Goal: Task Accomplishment & Management: Use online tool/utility

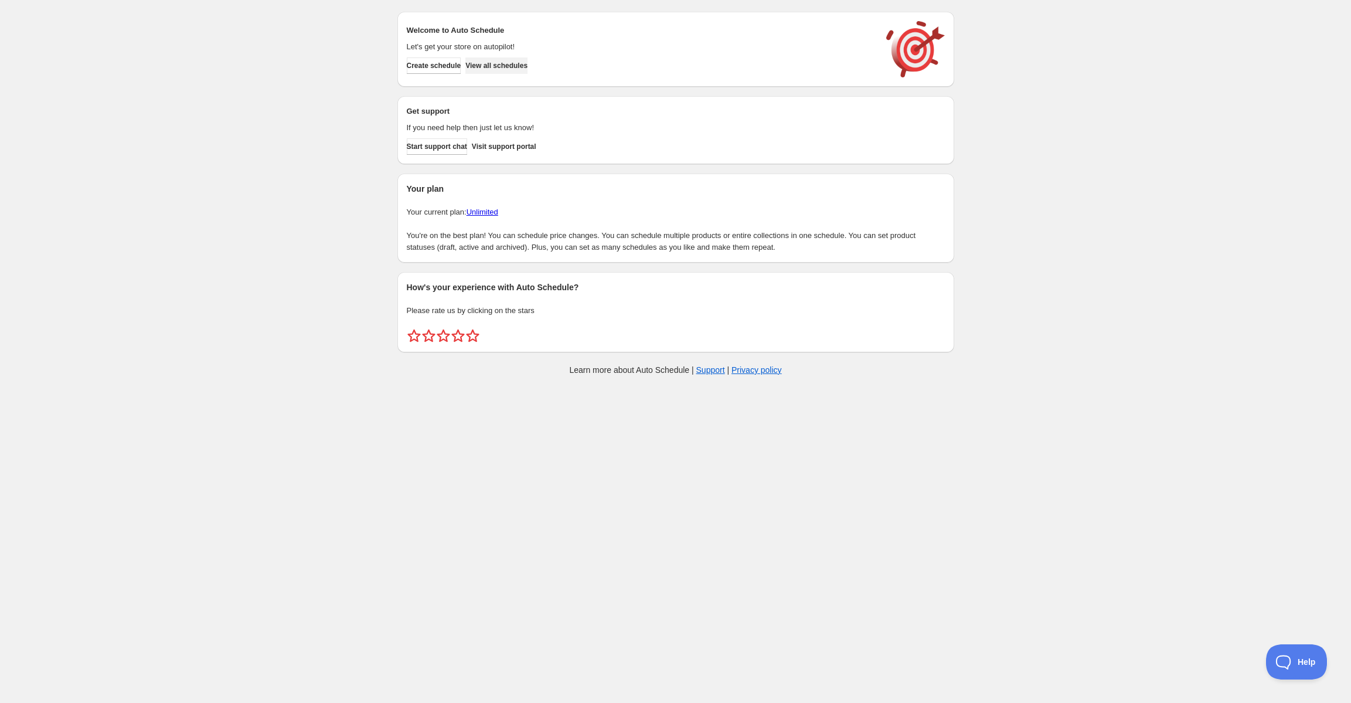
click at [512, 64] on span "View all schedules" at bounding box center [496, 65] width 62 height 9
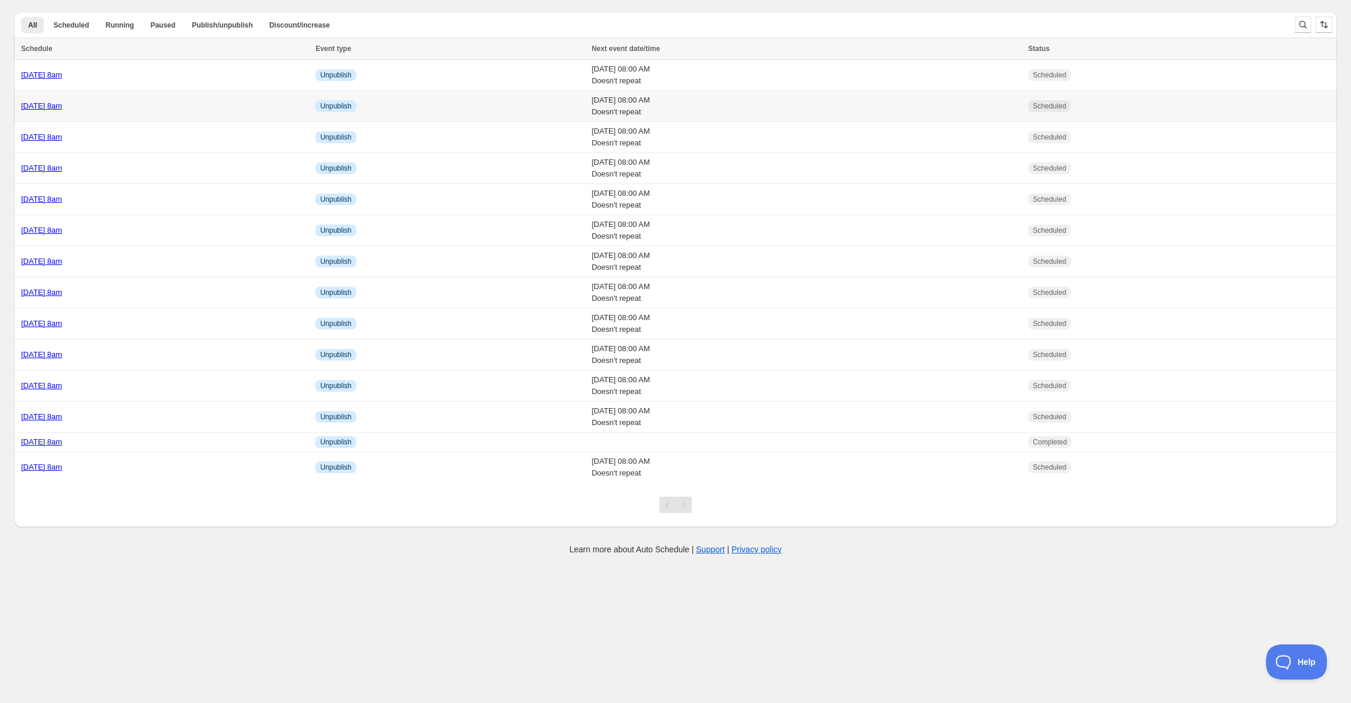
click at [62, 103] on link "[DATE] 8am" at bounding box center [41, 105] width 41 height 9
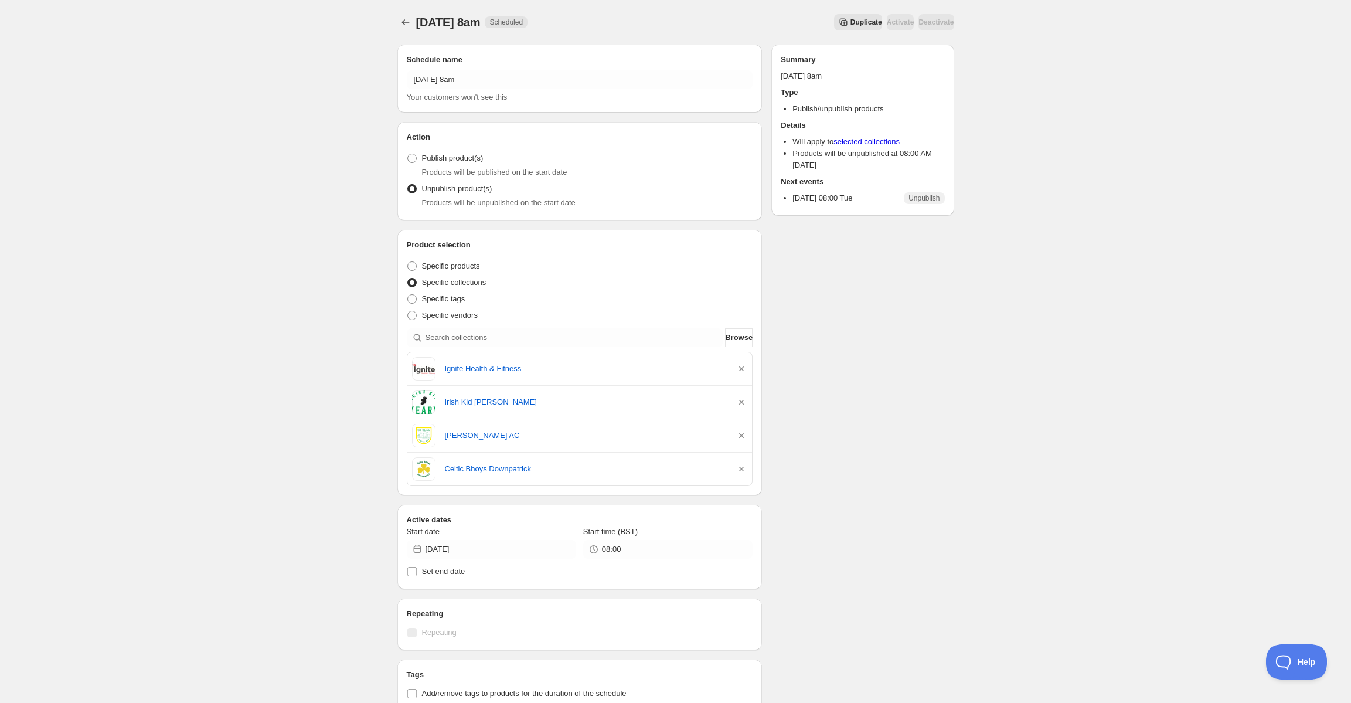
click at [850, 19] on span "Duplicate" at bounding box center [866, 22] width 32 height 9
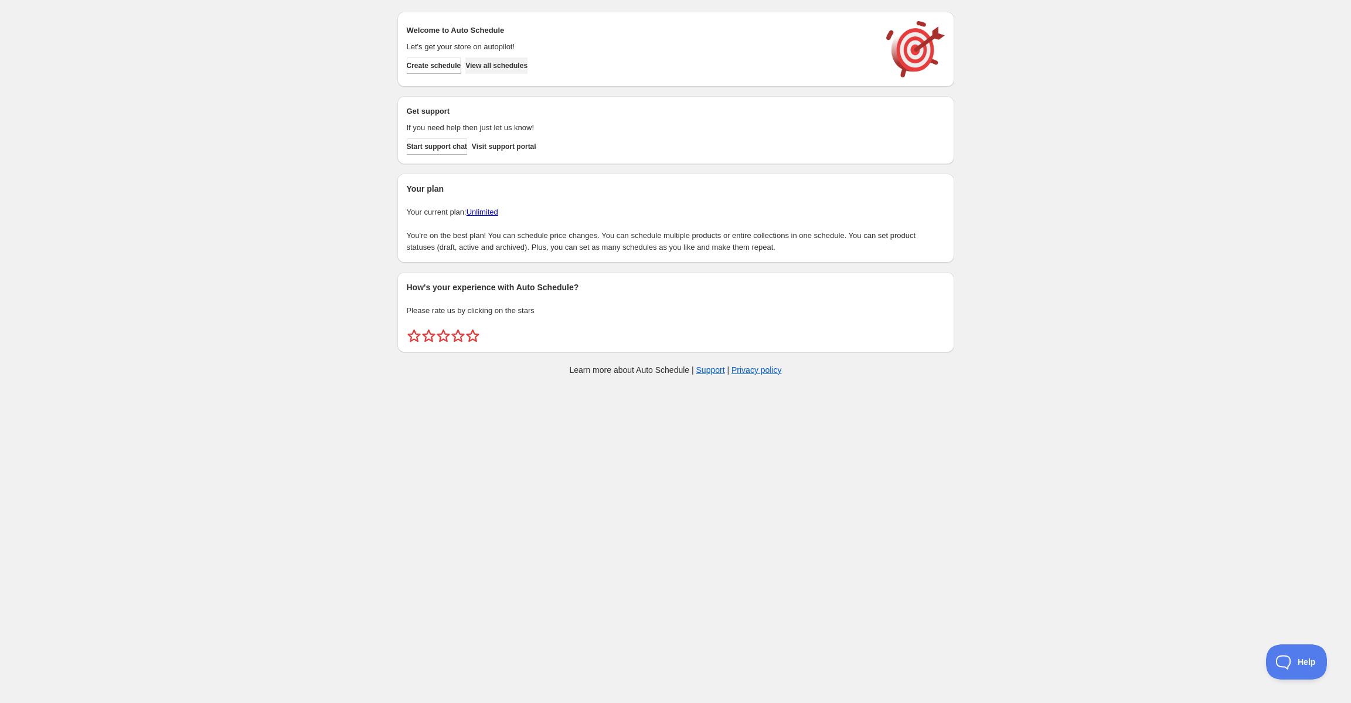
click at [513, 67] on span "View all schedules" at bounding box center [496, 65] width 62 height 9
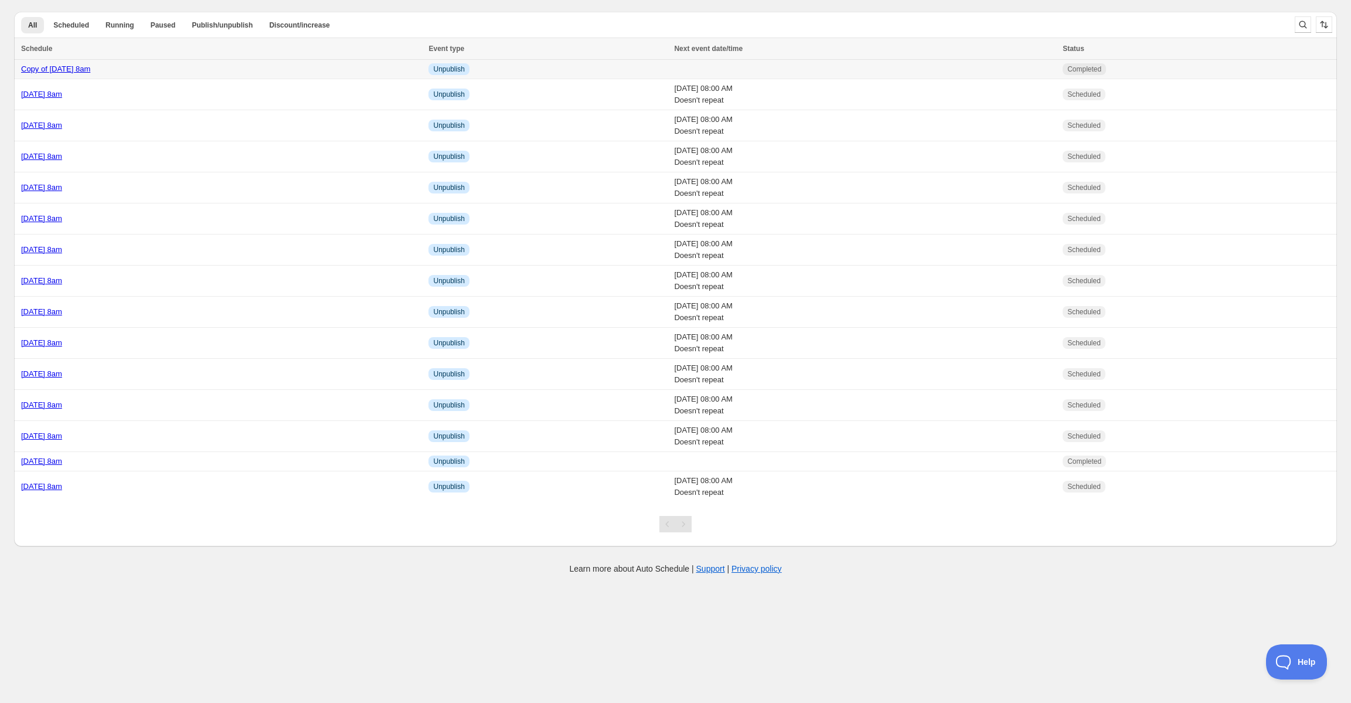
click at [152, 74] on div "Copy of Tuesday 2nd September @ 8am" at bounding box center [221, 69] width 400 height 12
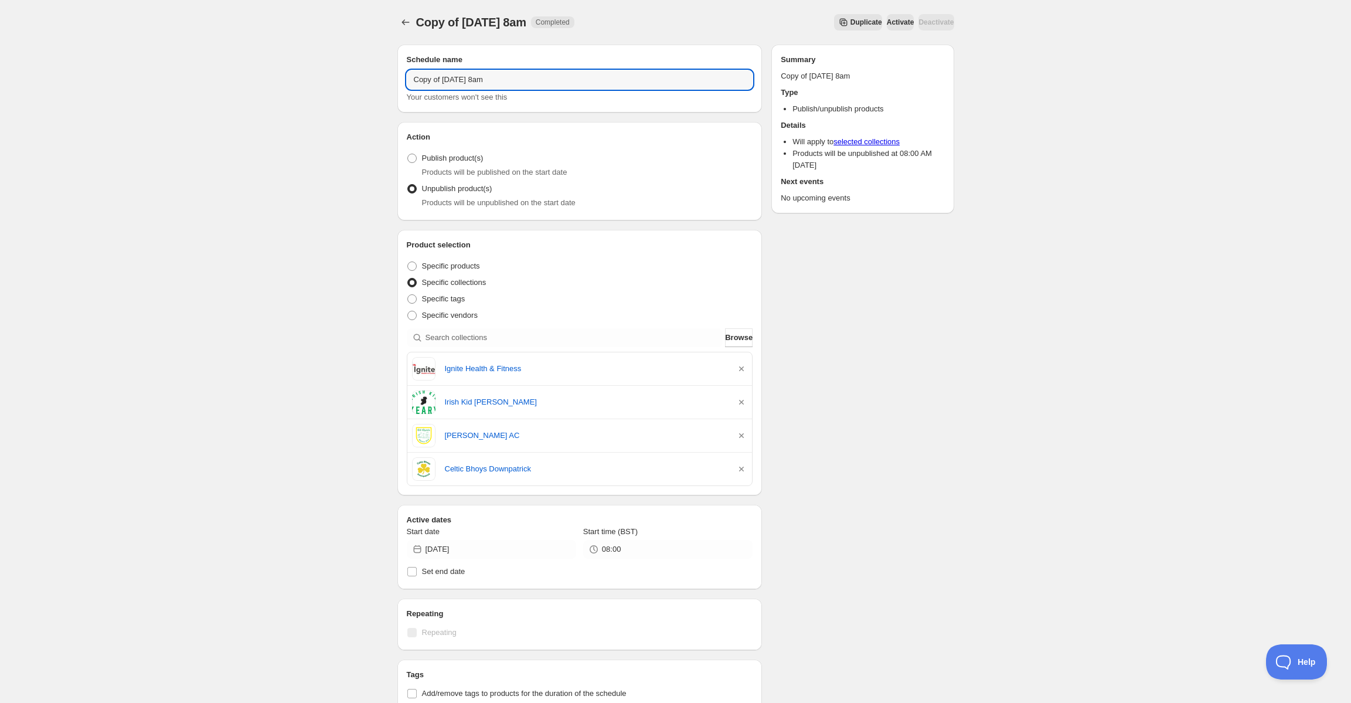
drag, startPoint x: 490, startPoint y: 77, endPoint x: 276, endPoint y: 59, distance: 215.2
click at [276, 59] on div "Copy of Tuesday 2nd September @ 8am. This page is ready Copy of Tuesday 2nd Sep…" at bounding box center [675, 499] width 1351 height 999
type input "Wednesday 3rd September @ 8am"
click at [559, 339] on input "search" at bounding box center [574, 337] width 298 height 19
paste input "Glynn Barntown AFC"
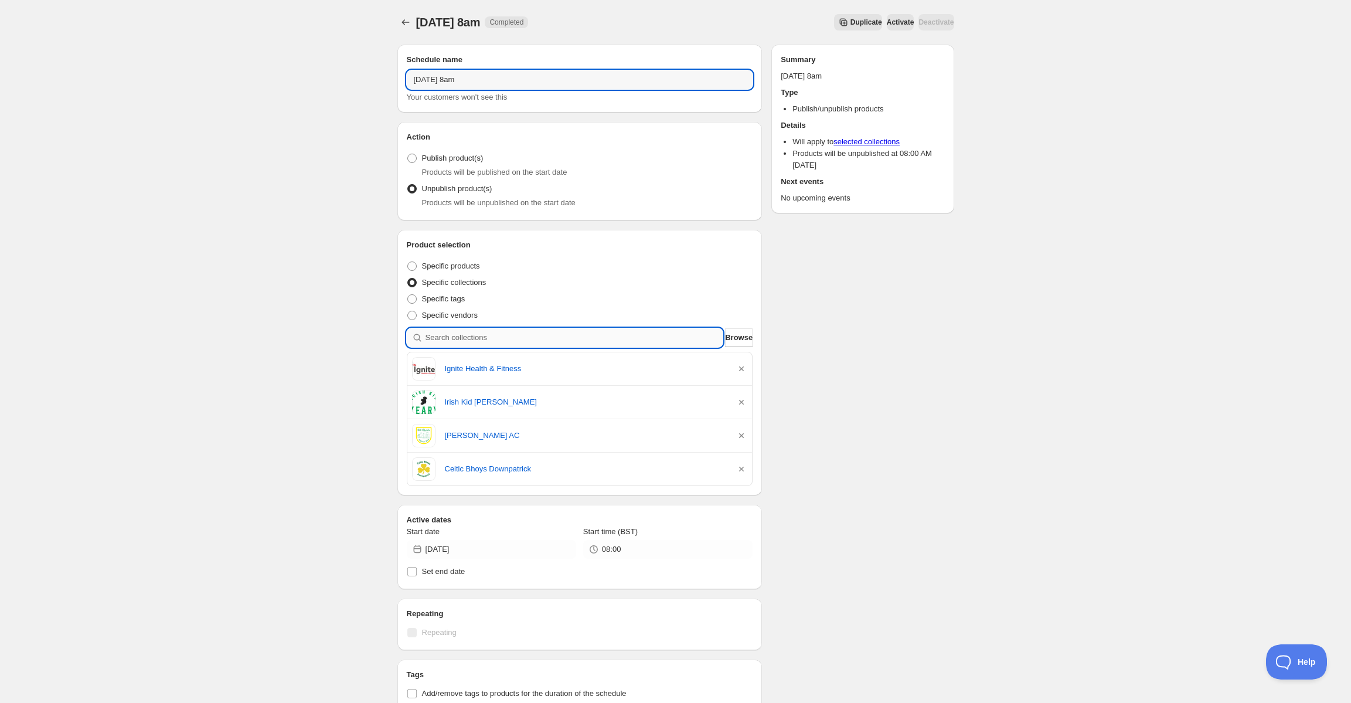
type input "Glynn Barntown AFC"
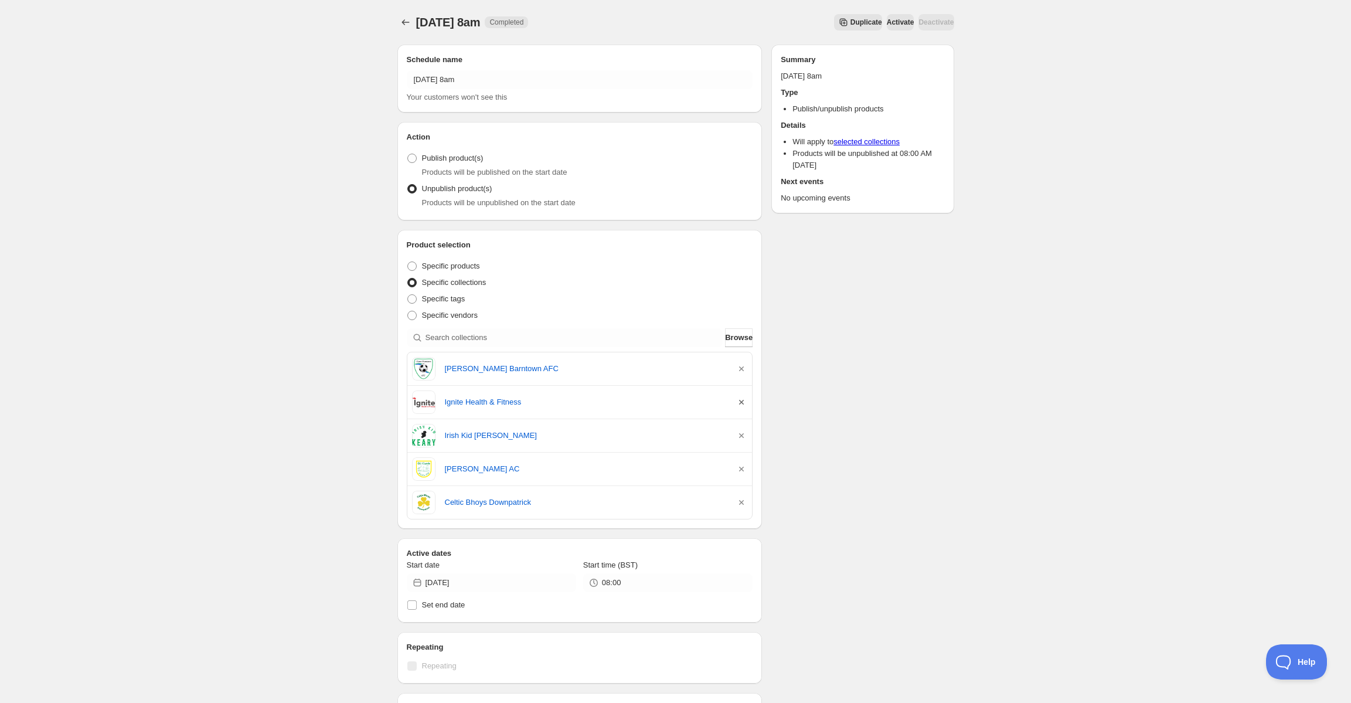
click at [743, 403] on icon "button" at bounding box center [741, 402] width 12 height 12
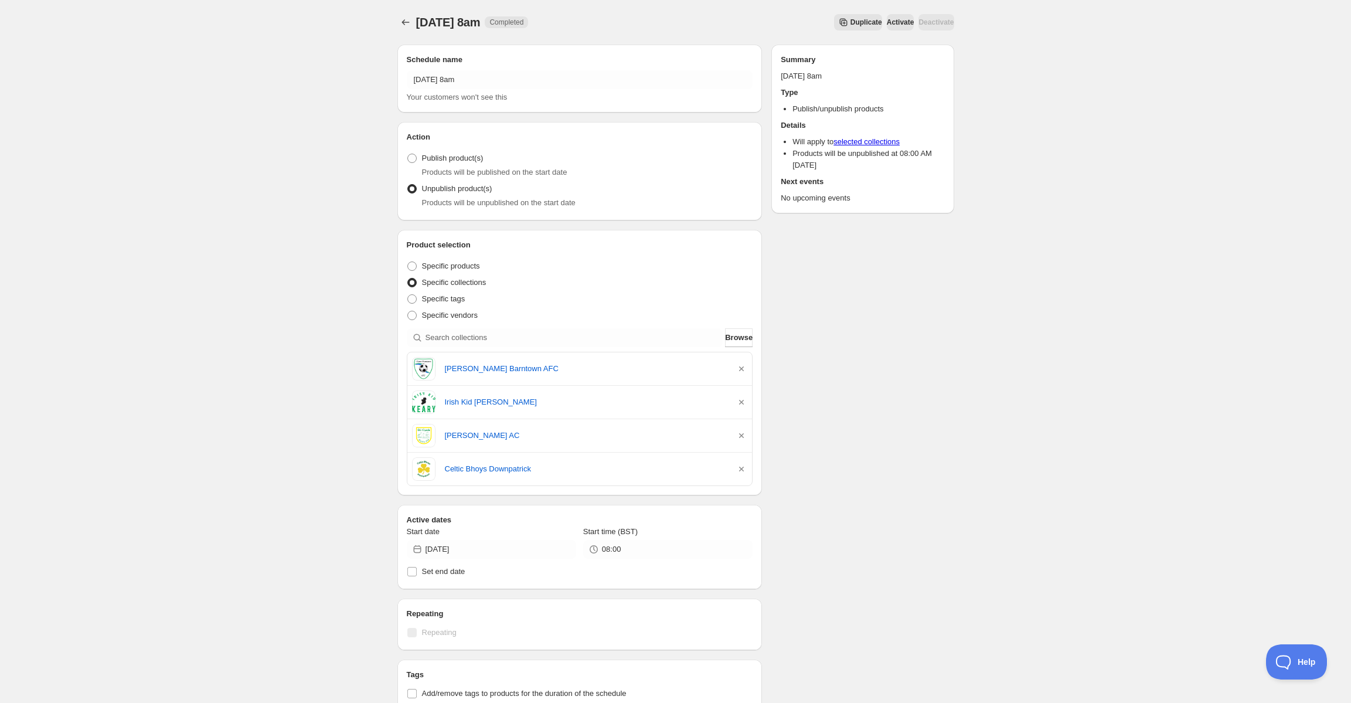
click at [743, 403] on icon "button" at bounding box center [741, 402] width 12 height 12
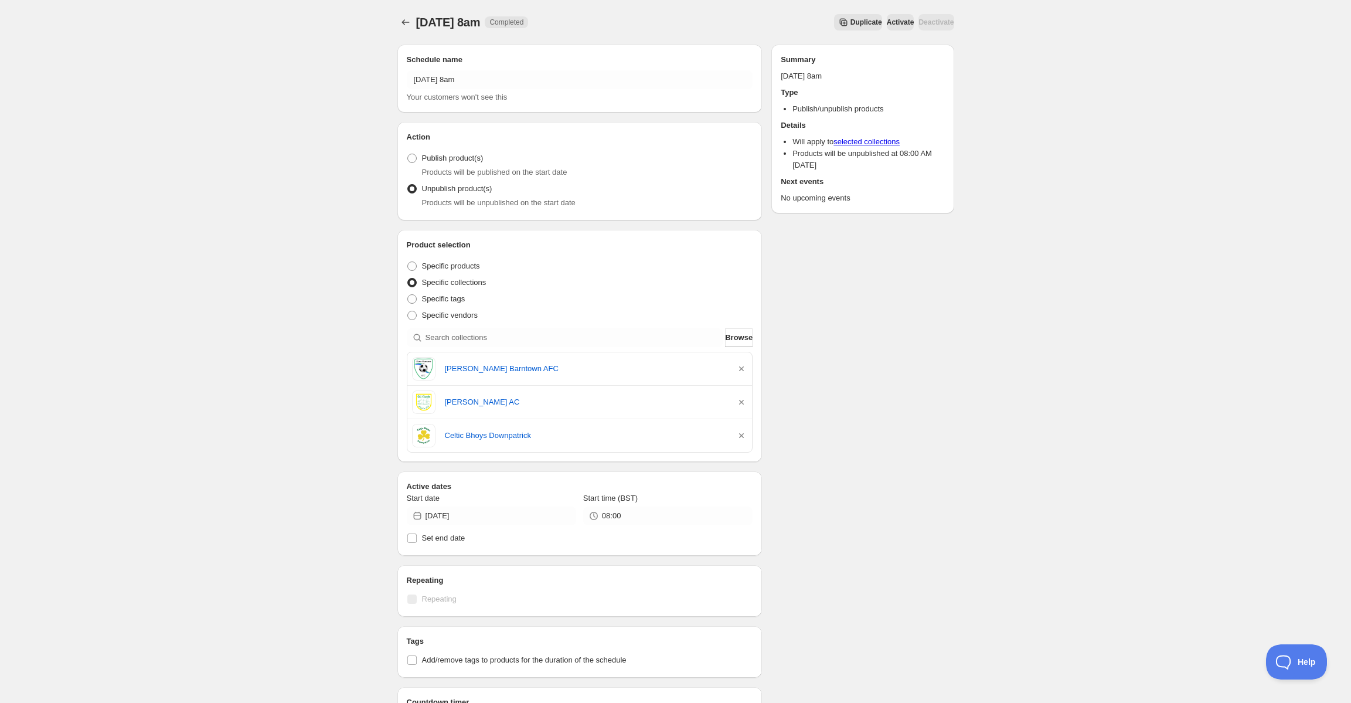
click at [743, 403] on icon "button" at bounding box center [741, 402] width 12 height 12
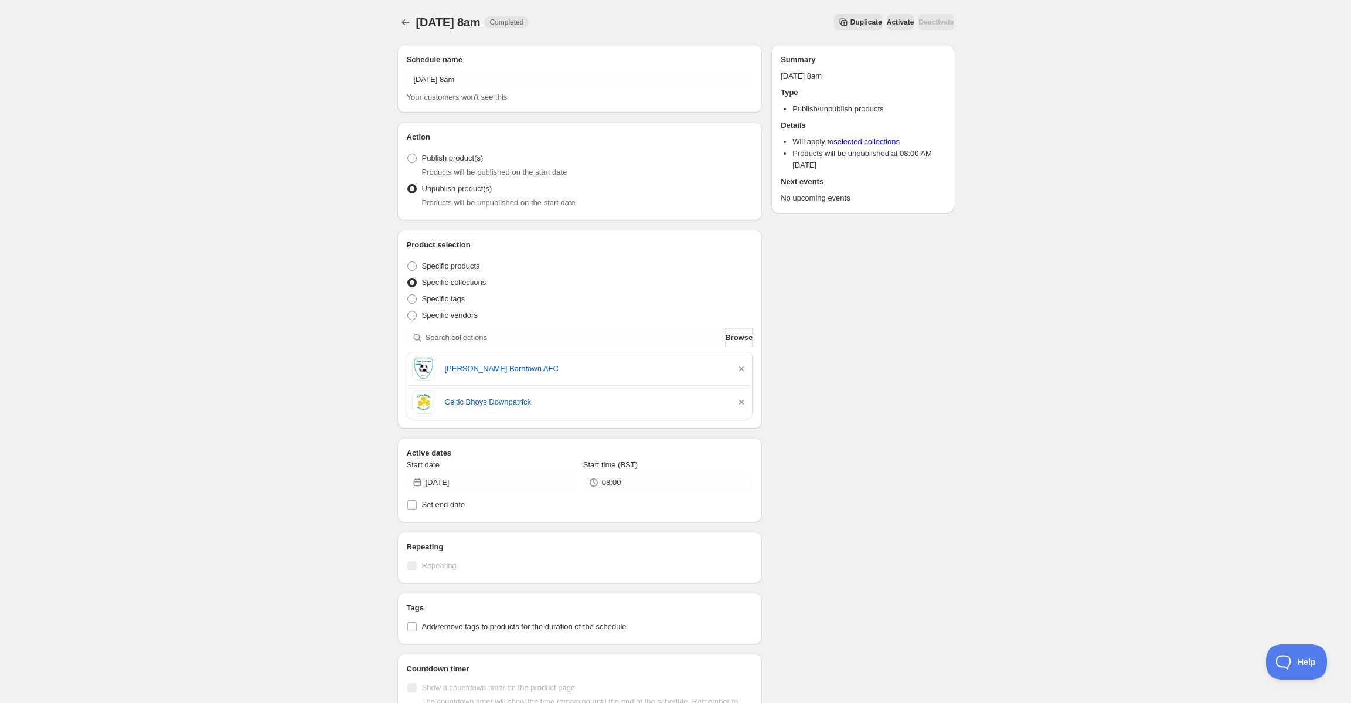
click at [743, 403] on icon "button" at bounding box center [741, 402] width 12 height 12
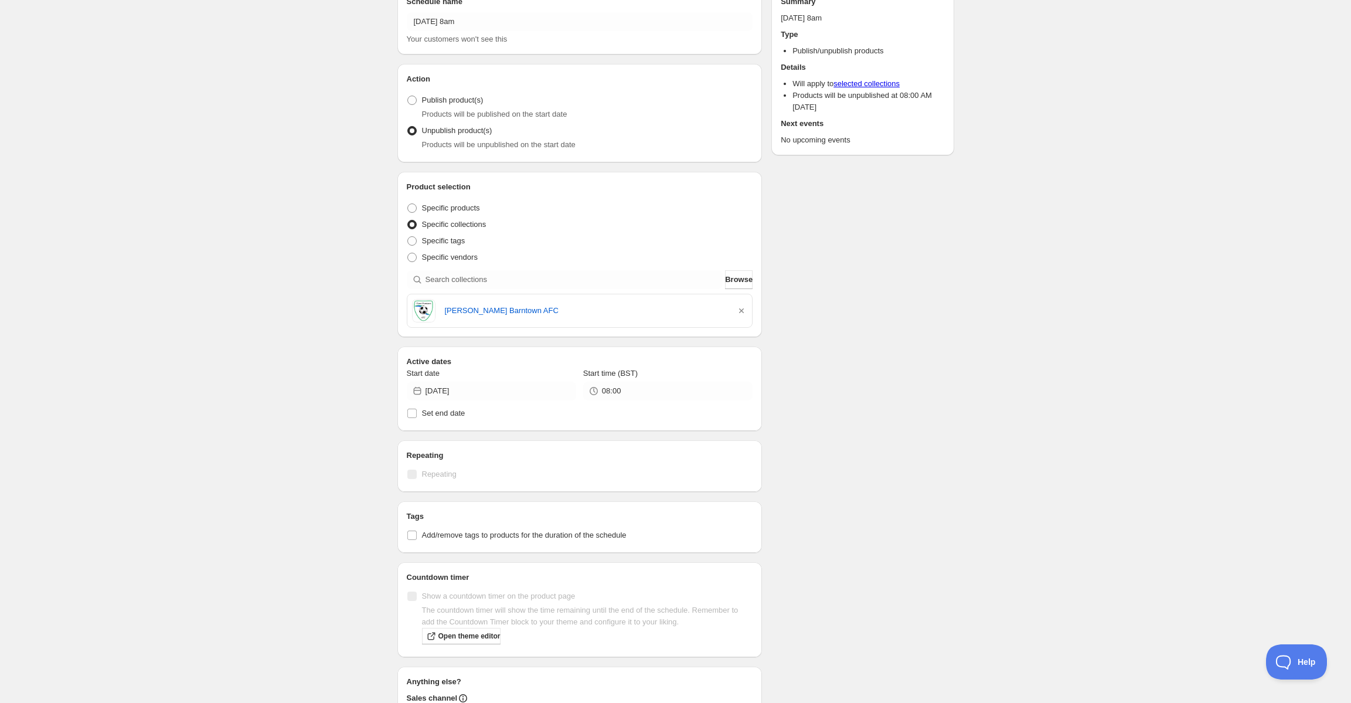
scroll to position [96, 0]
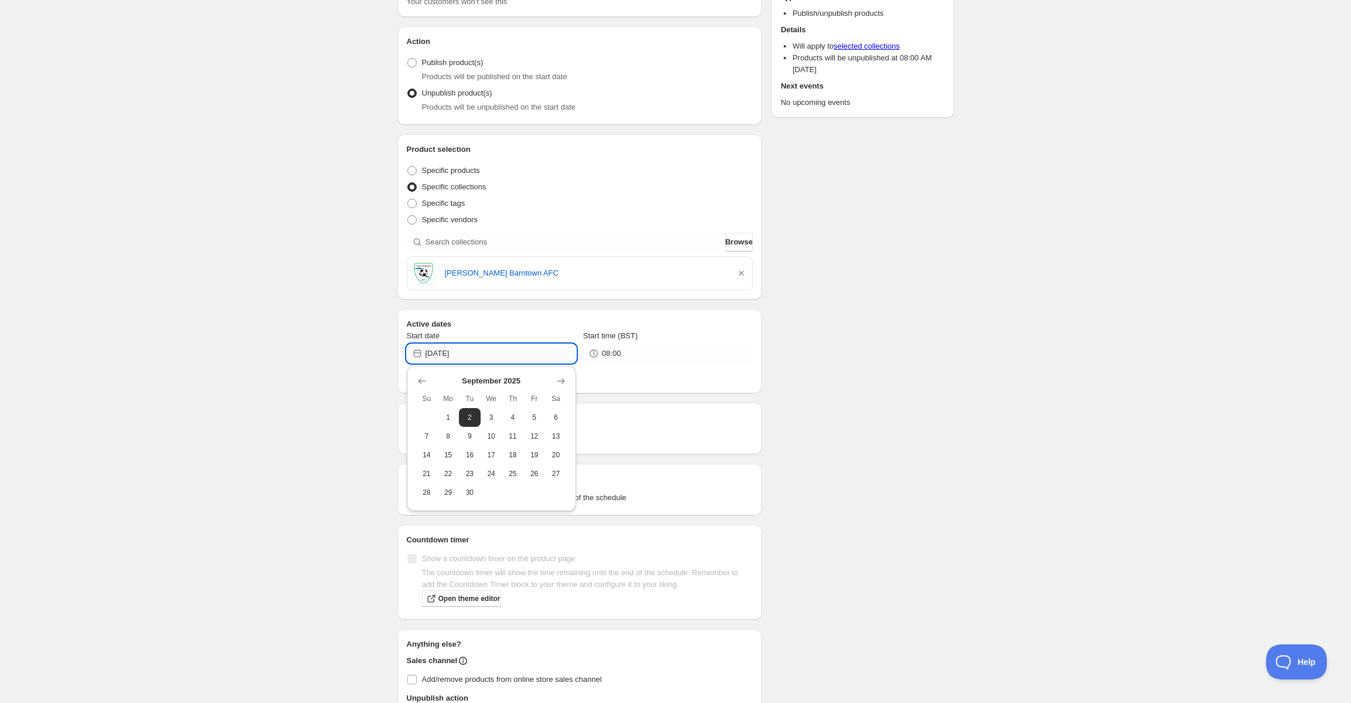
click at [473, 349] on input "[DATE]" at bounding box center [500, 353] width 151 height 19
click at [489, 415] on span "3" at bounding box center [491, 417] width 12 height 9
type input "2025-09-03"
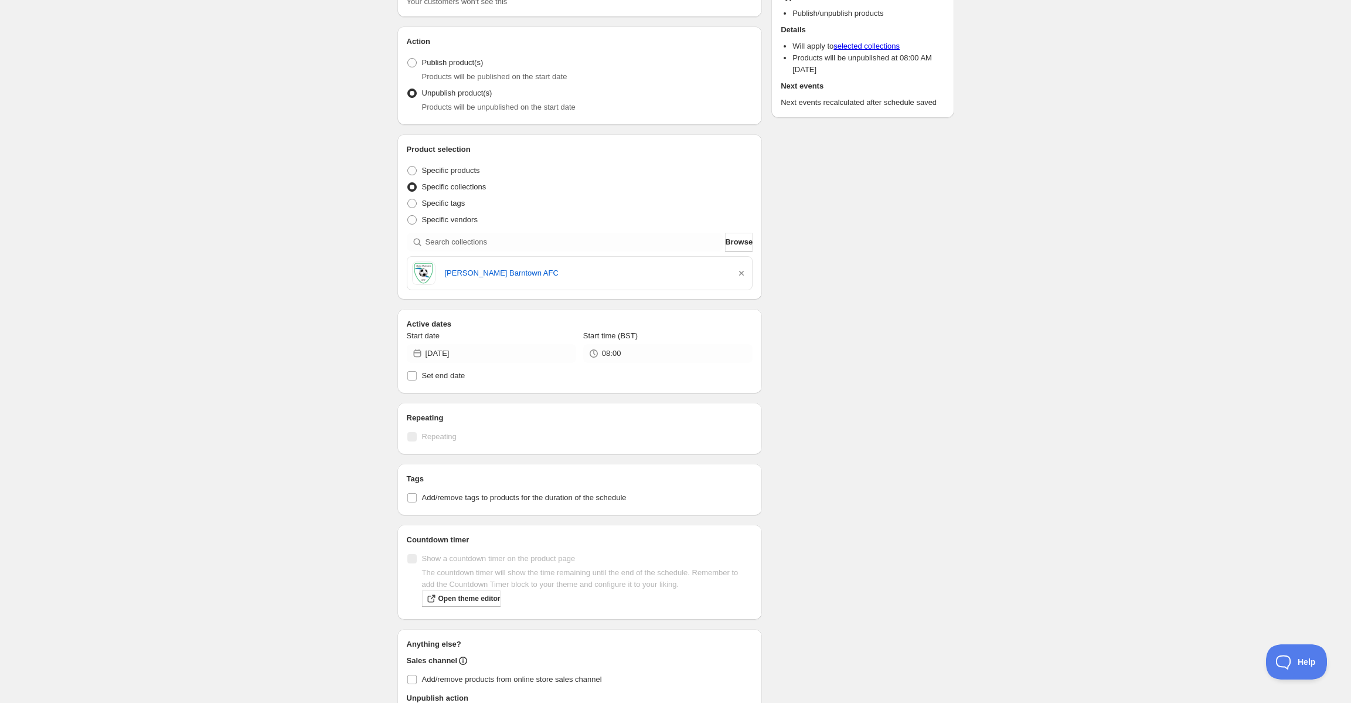
click at [830, 398] on div "Schedule name Wednesday 3rd September @ 8am Your customers won't see this Actio…" at bounding box center [671, 360] width 566 height 840
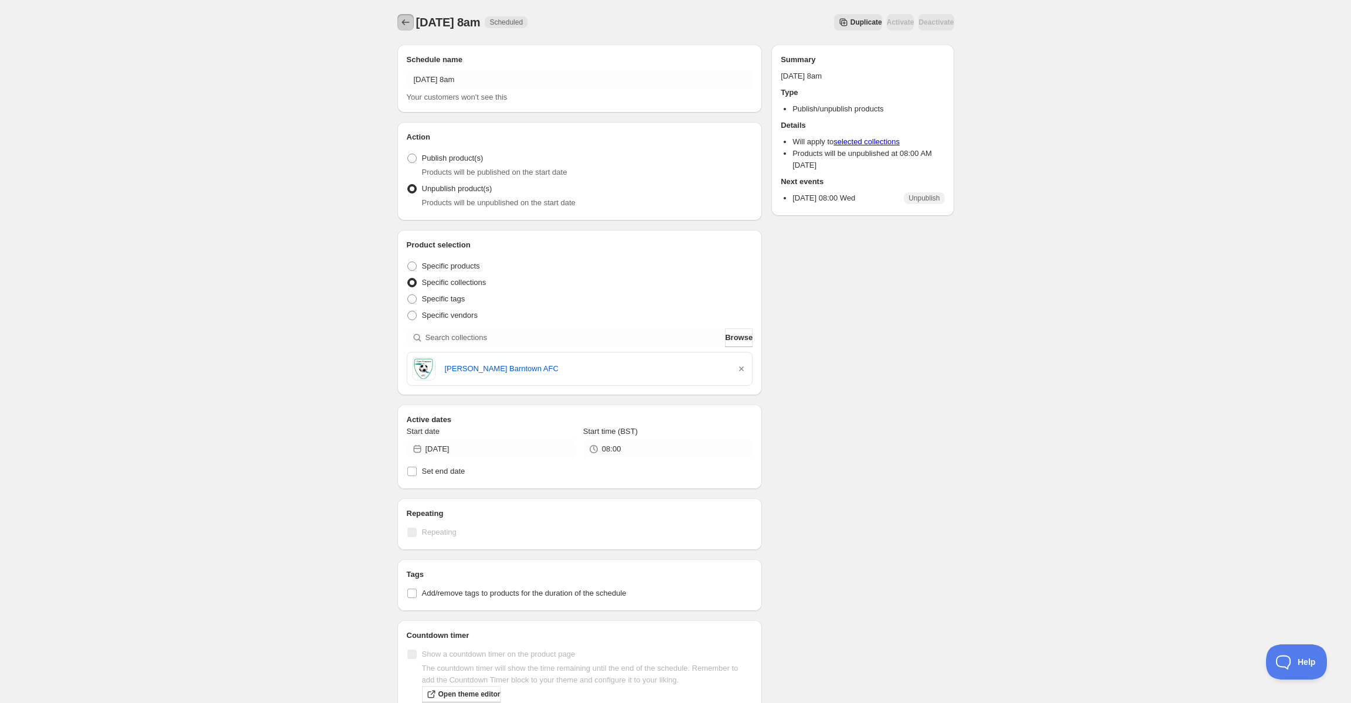
click at [407, 19] on icon "Schedules" at bounding box center [406, 22] width 12 height 12
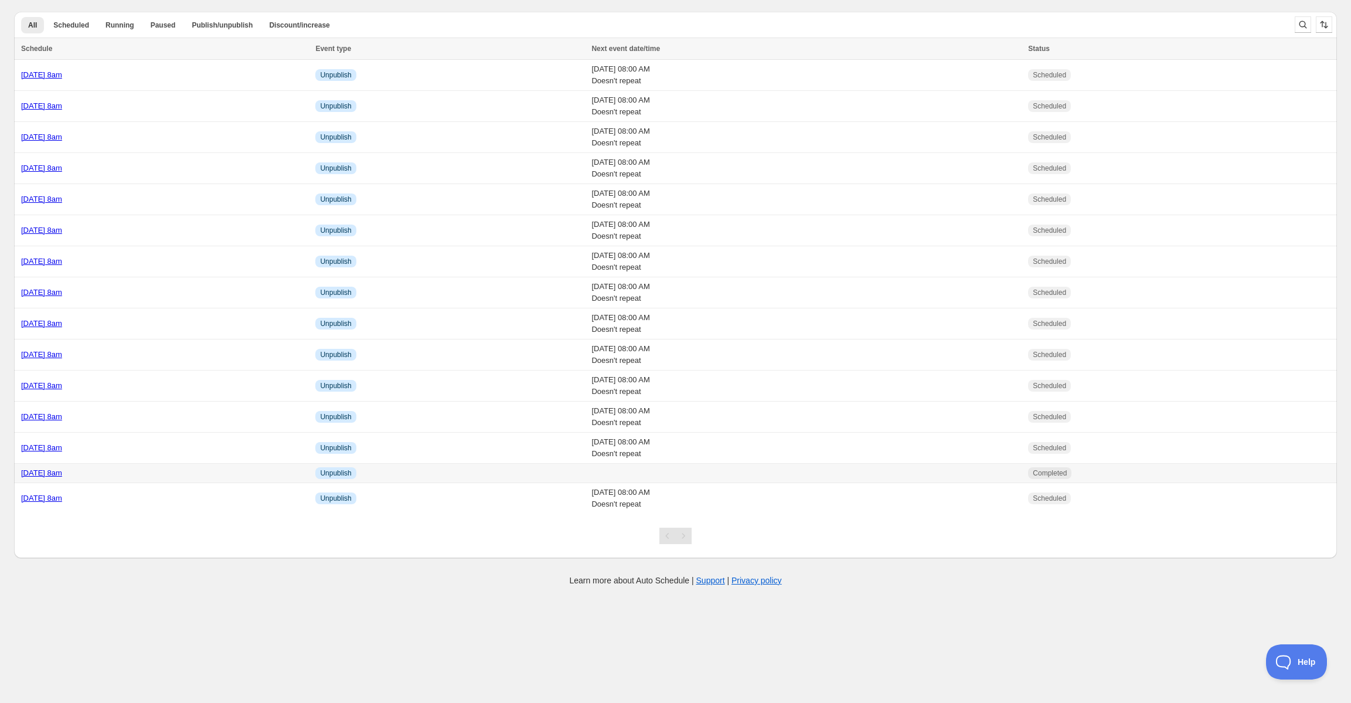
click at [588, 470] on td "Info Unpublish" at bounding box center [450, 472] width 276 height 19
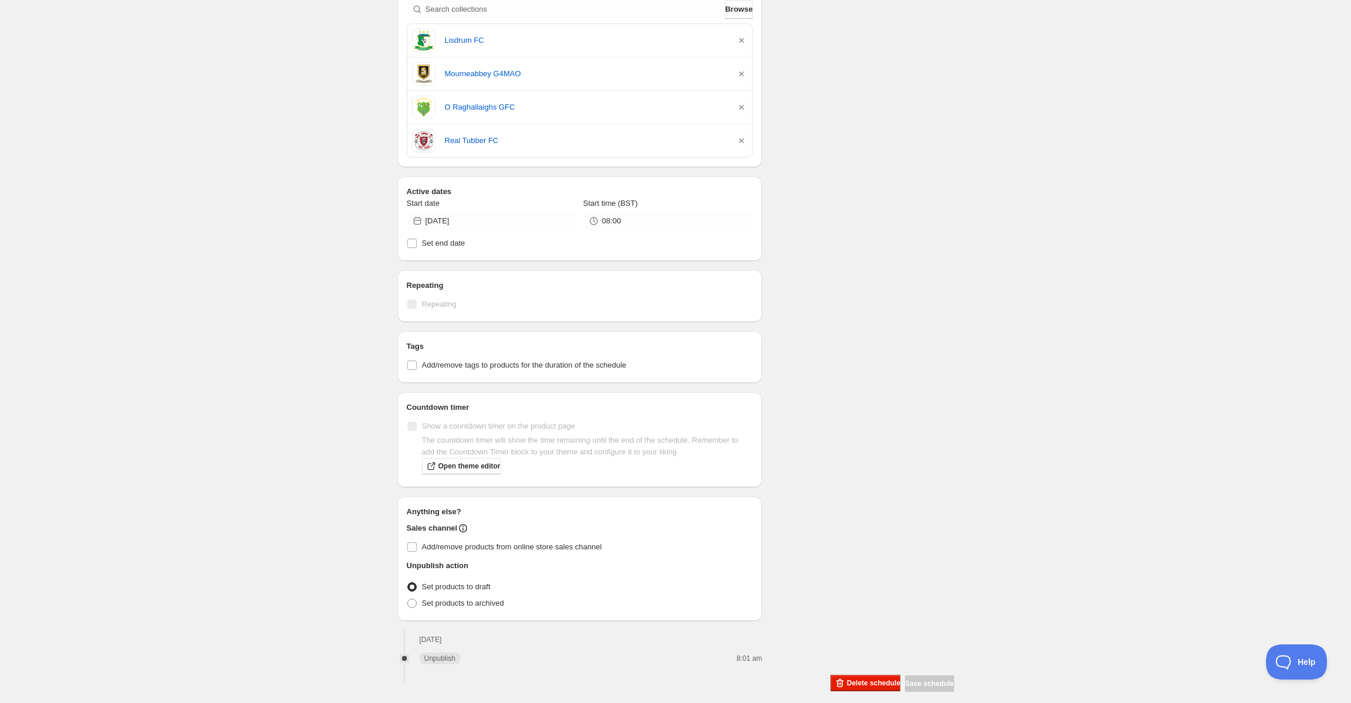
scroll to position [340, 0]
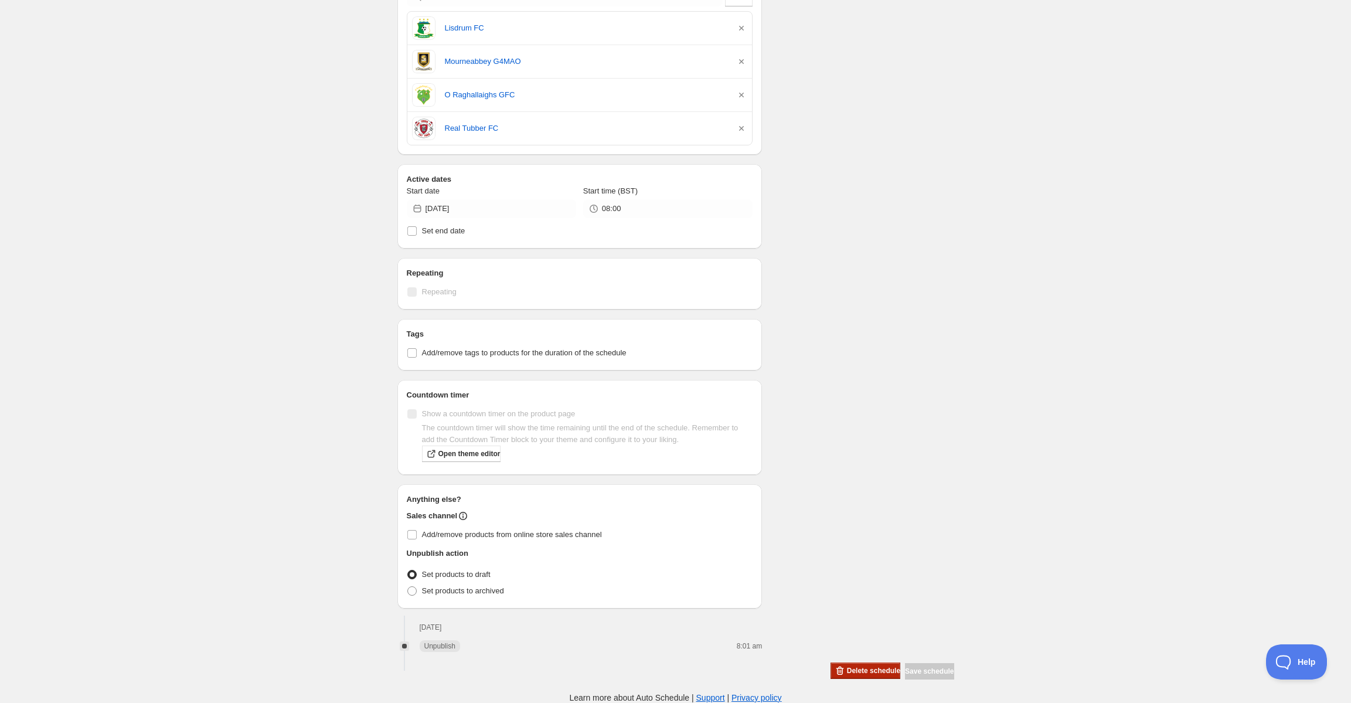
click at [847, 669] on span "Delete schedule" at bounding box center [873, 670] width 53 height 9
